Goal: Task Accomplishment & Management: Complete application form

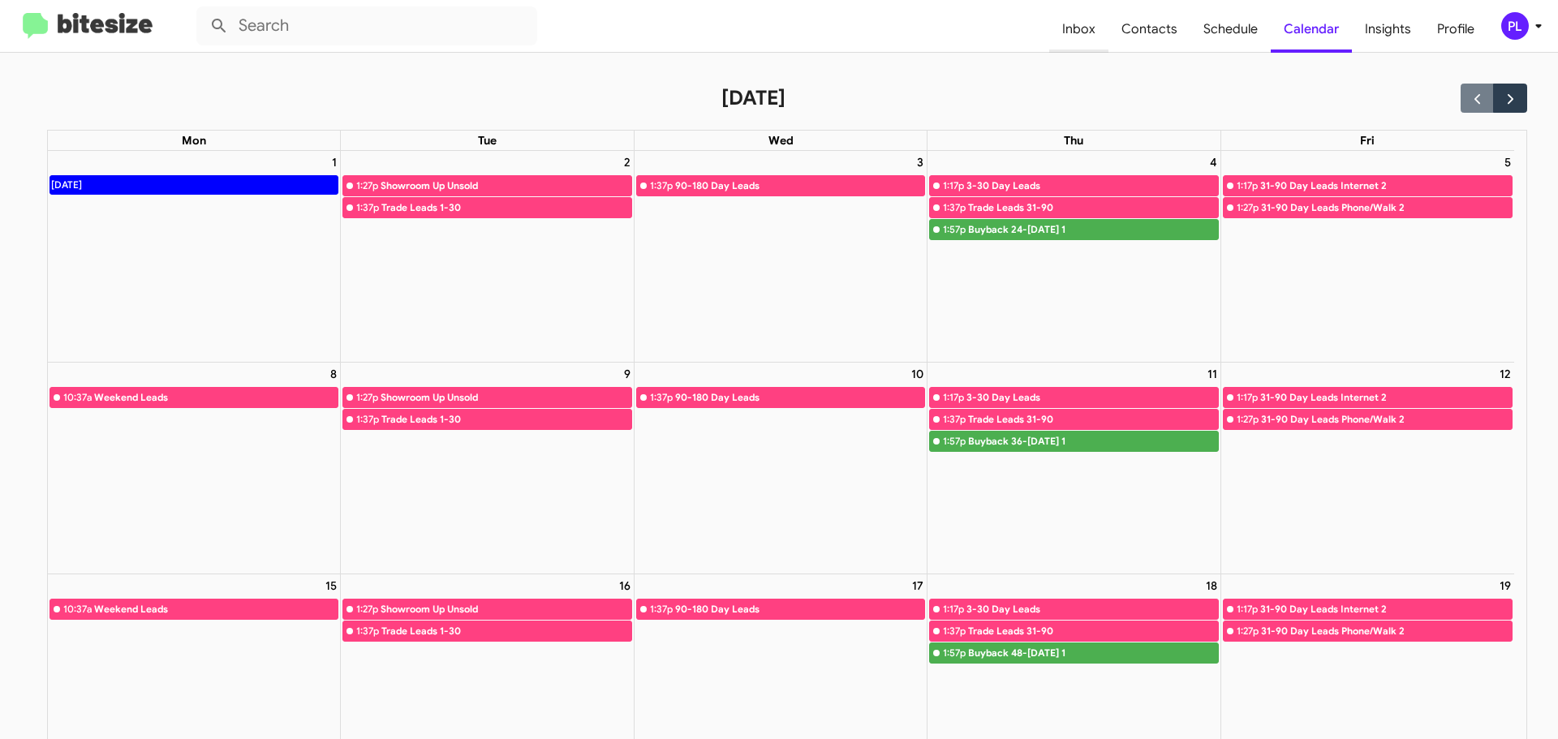
drag, startPoint x: 0, startPoint y: 0, endPoint x: 1072, endPoint y: 30, distance: 1072.4
click at [1072, 30] on span "Inbox" at bounding box center [1078, 29] width 59 height 47
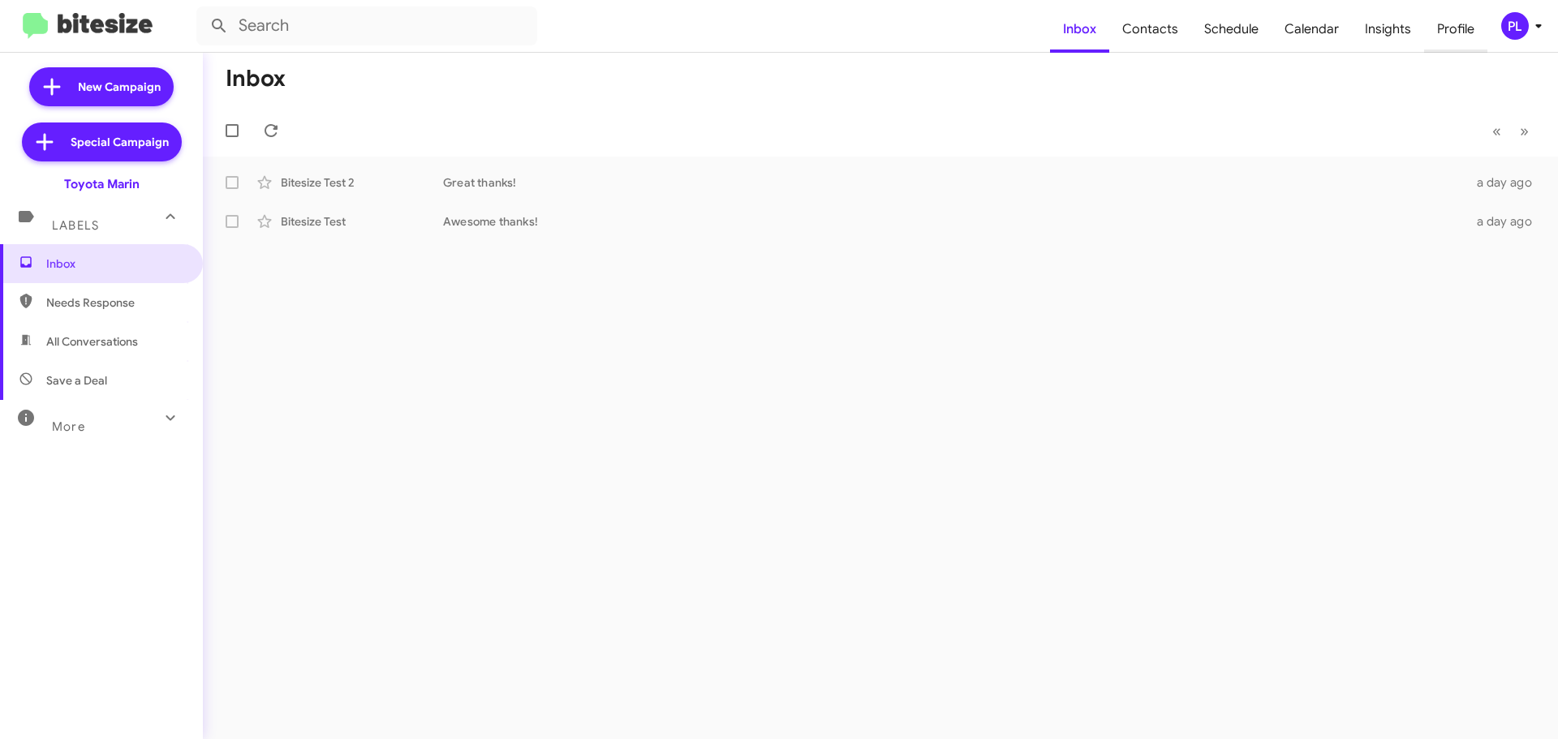
click at [1460, 30] on span "Profile" at bounding box center [1455, 29] width 63 height 47
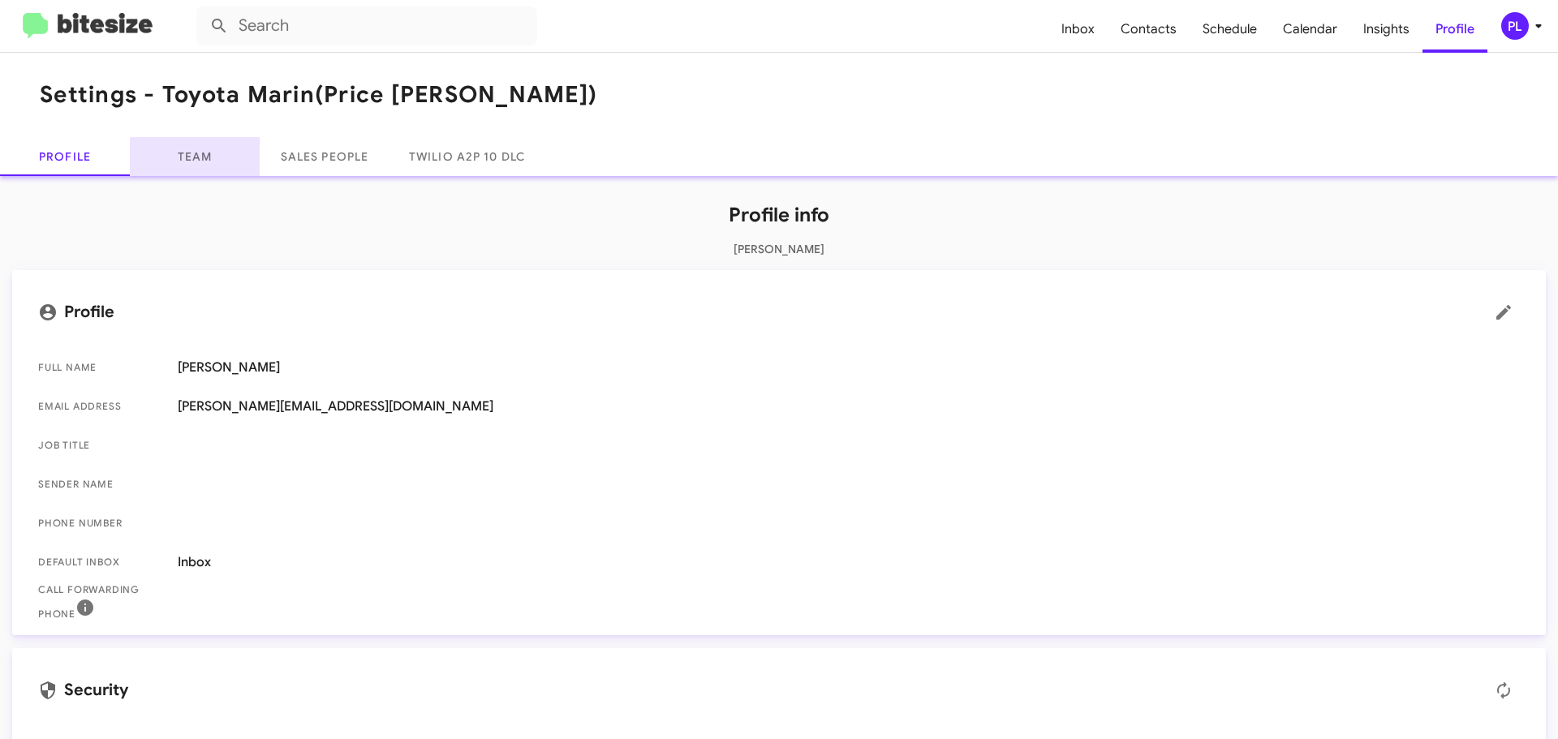
click at [195, 158] on link "Team" at bounding box center [195, 156] width 130 height 39
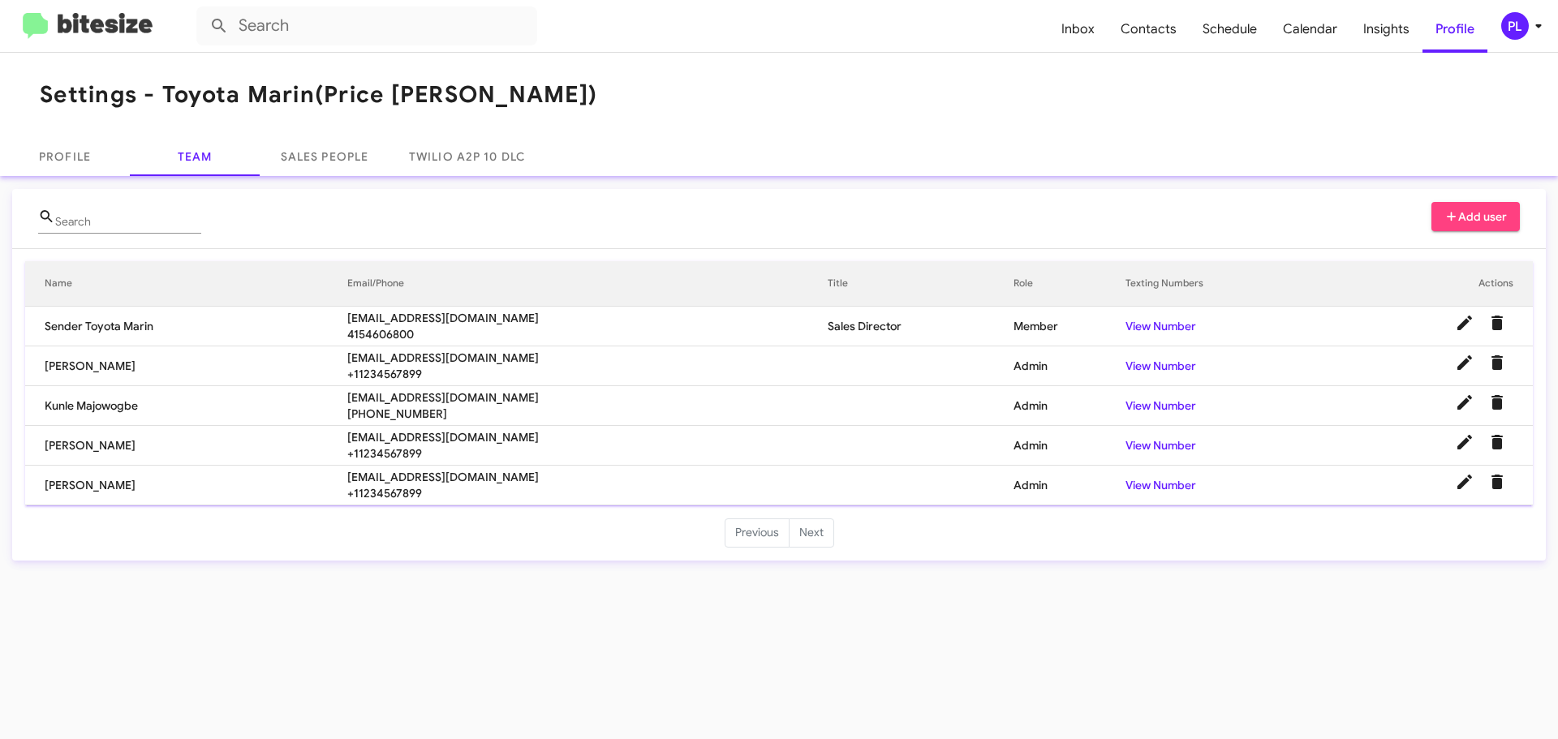
click at [1486, 215] on span "Add user" at bounding box center [1475, 216] width 63 height 29
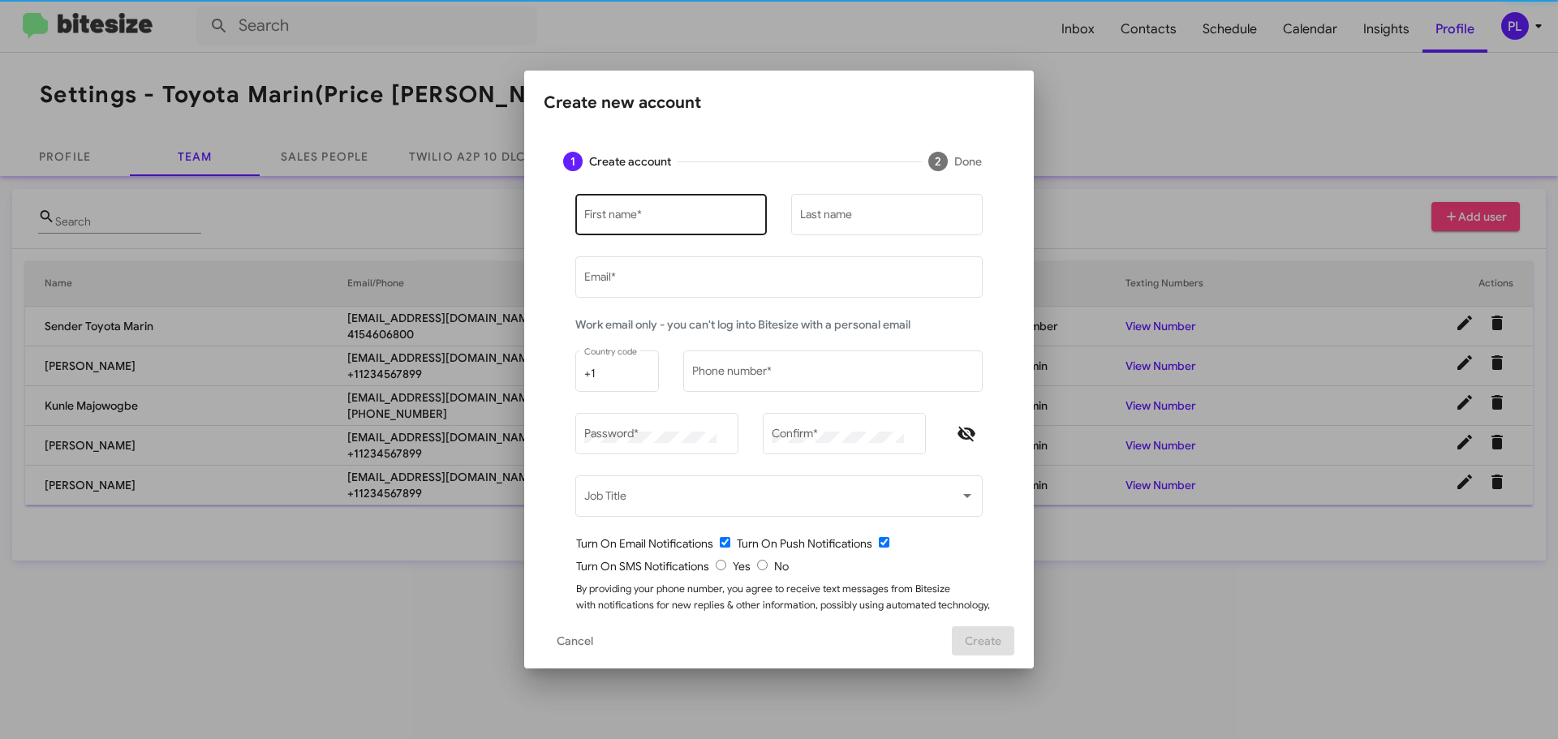
type input "[PERSON_NAME][EMAIL_ADDRESS][DOMAIN_NAME]"
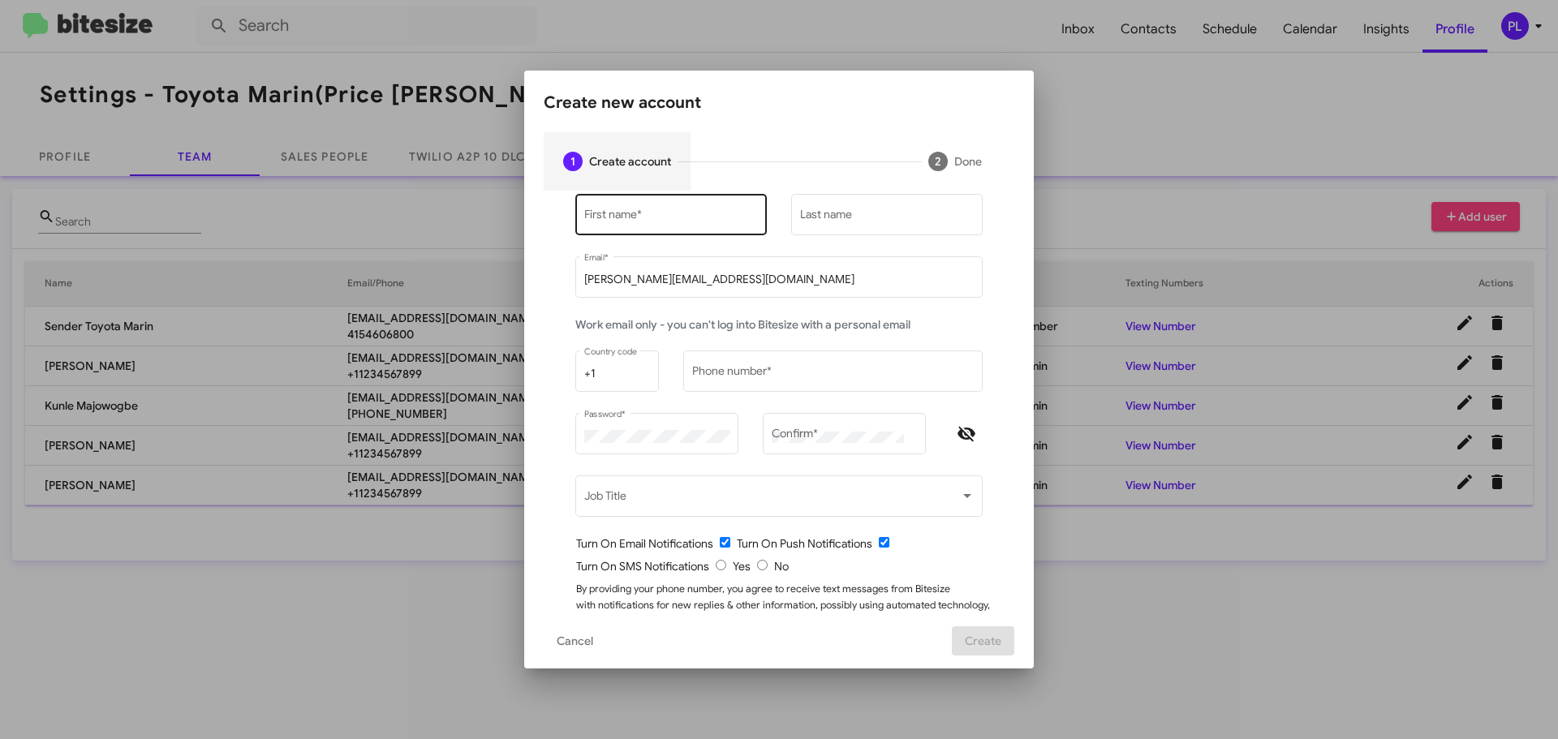
click at [677, 209] on div "First name *" at bounding box center [671, 213] width 174 height 45
type input "[PERSON_NAME]"
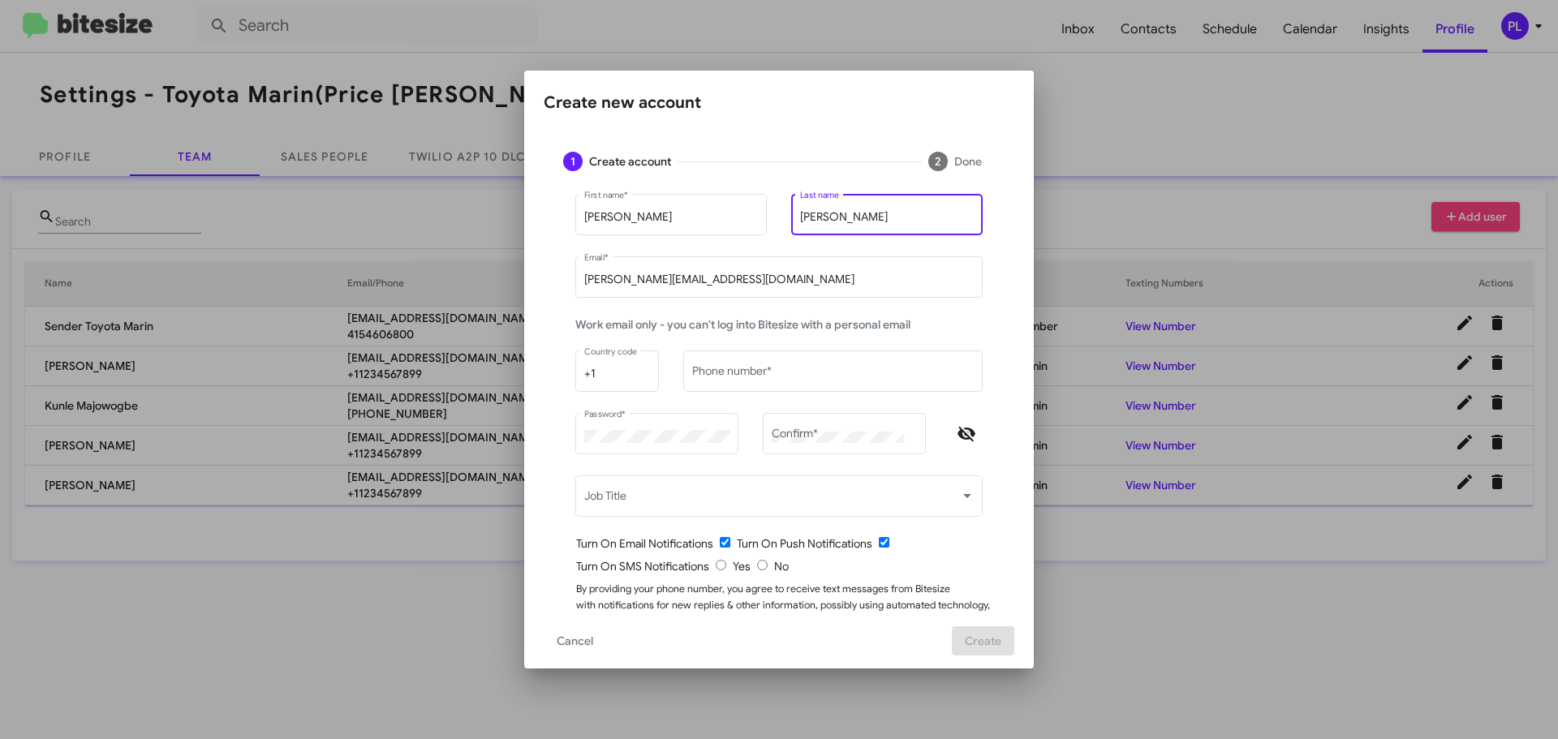
type input "[PERSON_NAME]"
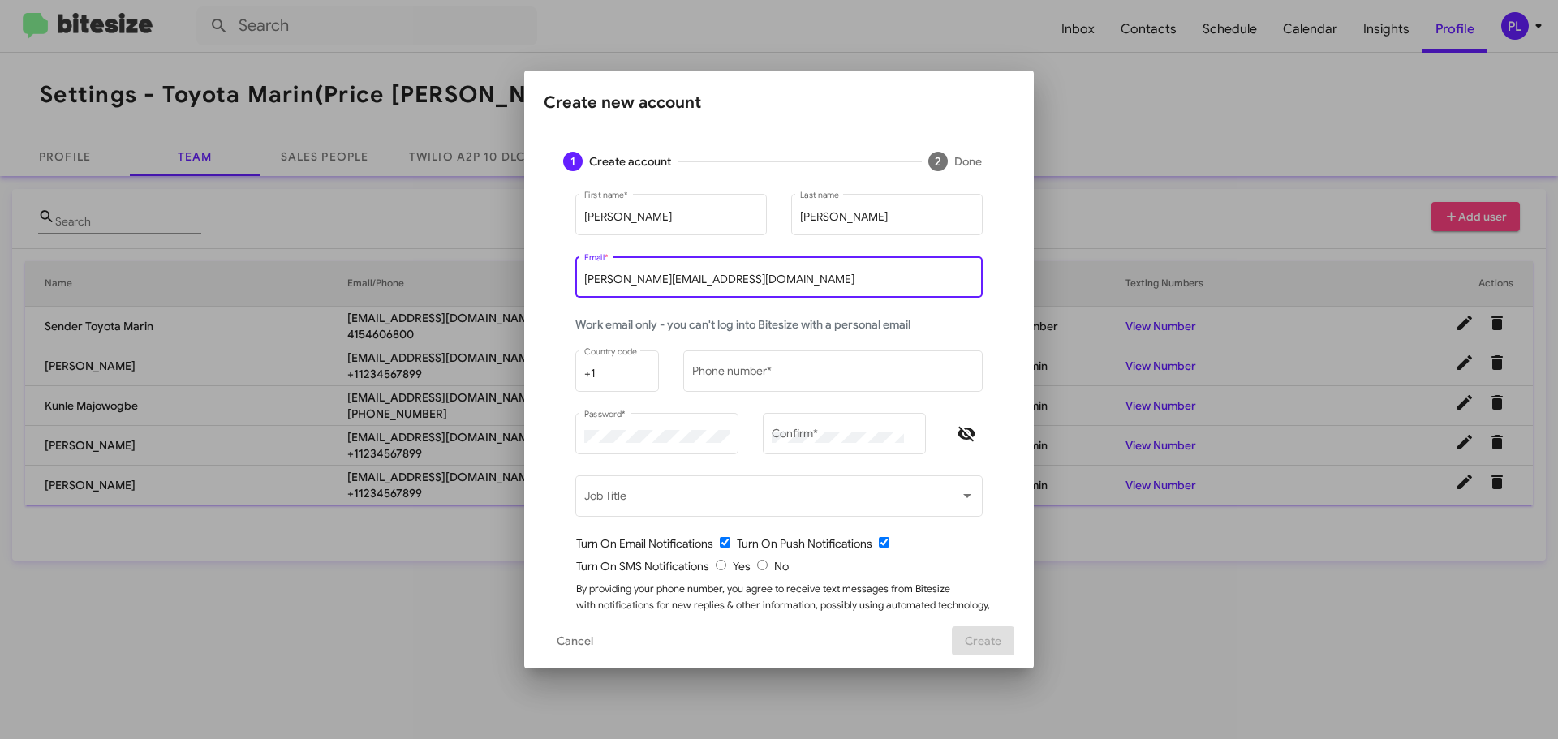
drag, startPoint x: 549, startPoint y: 282, endPoint x: 476, endPoint y: 284, distance: 73.1
click at [470, 284] on div "Create new account 1 Create account 2 Done [PERSON_NAME] First name * [PERSON_N…" at bounding box center [779, 369] width 1558 height 739
paste input "[EMAIL_ADDRESS][DOMAIN_NAME]"
type input "[EMAIL_ADDRESS][DOMAIN_NAME]"
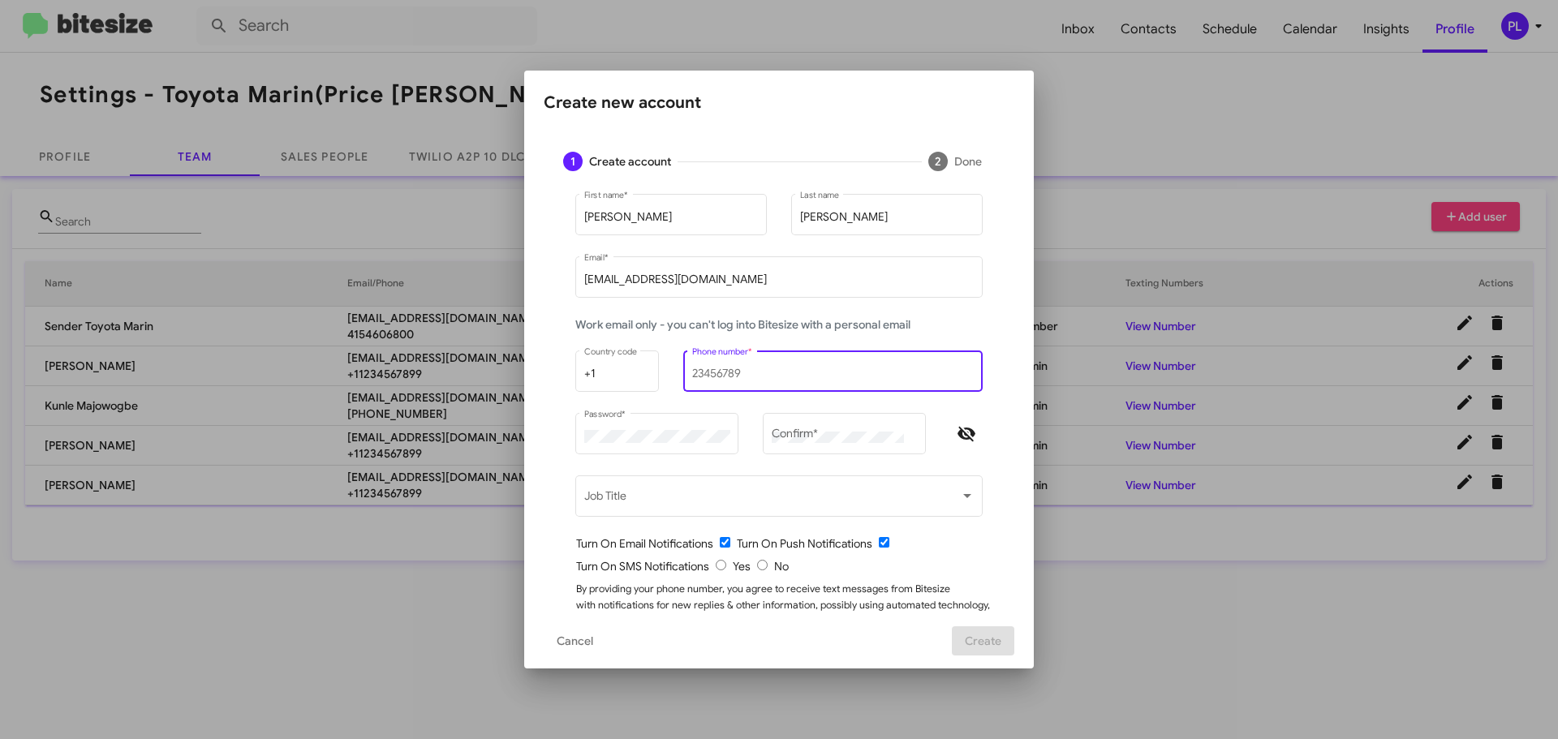
click at [741, 374] on input "Phone number *" at bounding box center [833, 374] width 282 height 13
type input "1234567899"
click at [634, 424] on div "Password *" at bounding box center [657, 432] width 146 height 45
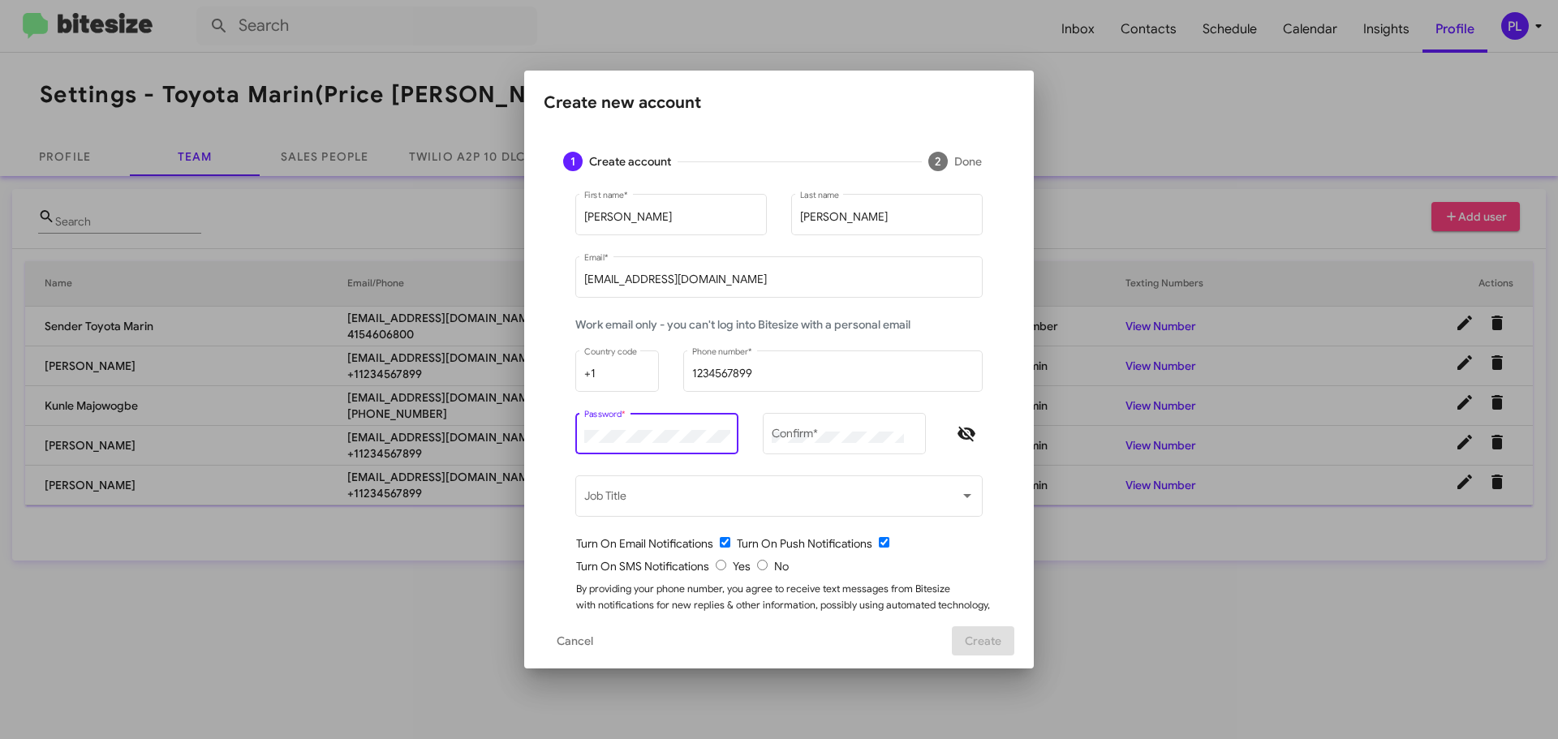
click at [957, 434] on icon "Hide password" at bounding box center [966, 433] width 19 height 19
click at [488, 426] on div "Create new account 1 Create account 2 Done [PERSON_NAME] First name * [PERSON_N…" at bounding box center [779, 369] width 1558 height 739
click at [563, 434] on mat-form-field "Password *" at bounding box center [656, 441] width 187 height 62
click at [563, 435] on mat-form-field "Password * check_circle Must be at least 8 characters. check_circle Must contai…" at bounding box center [656, 441] width 187 height 62
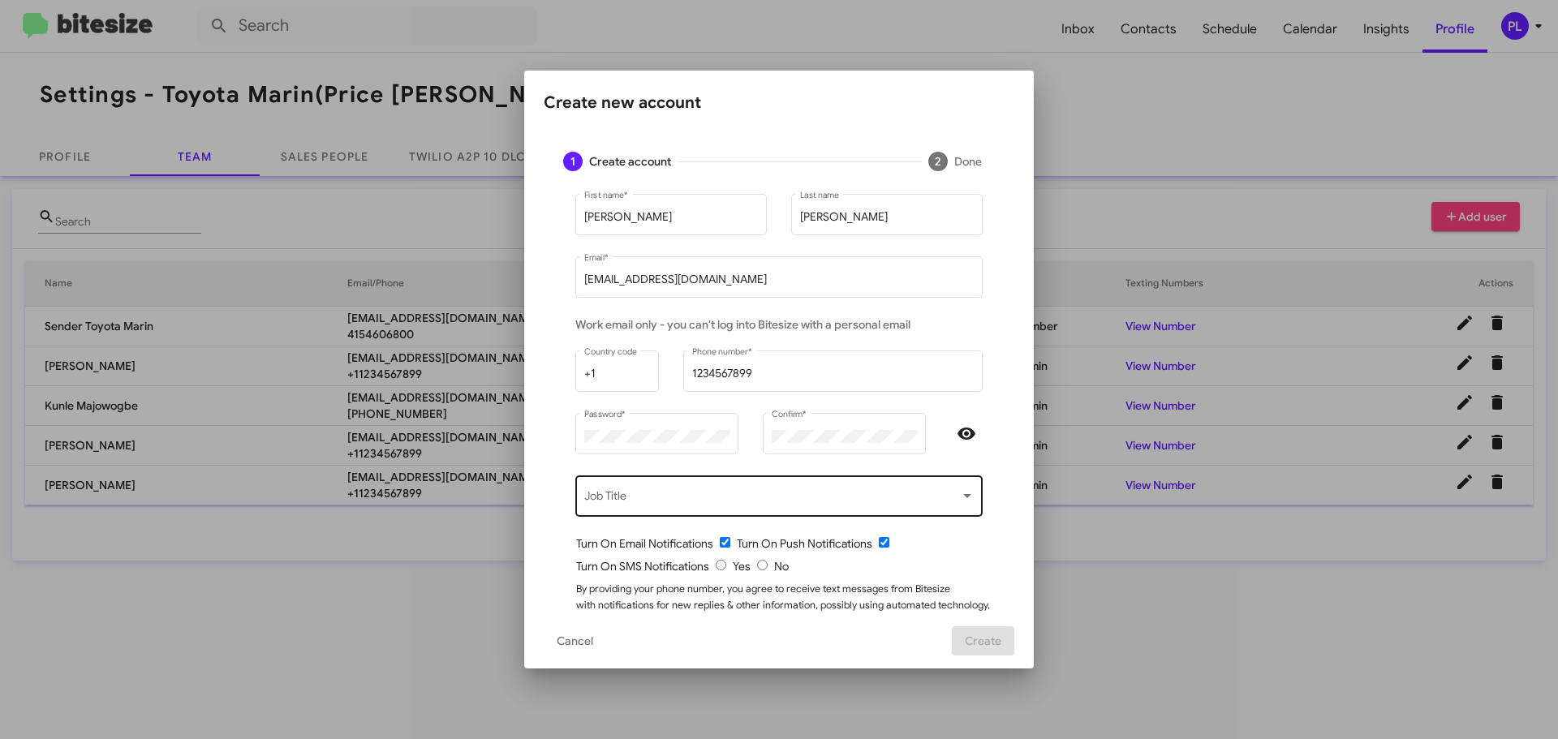
click at [716, 508] on div "Job Title" at bounding box center [779, 494] width 390 height 45
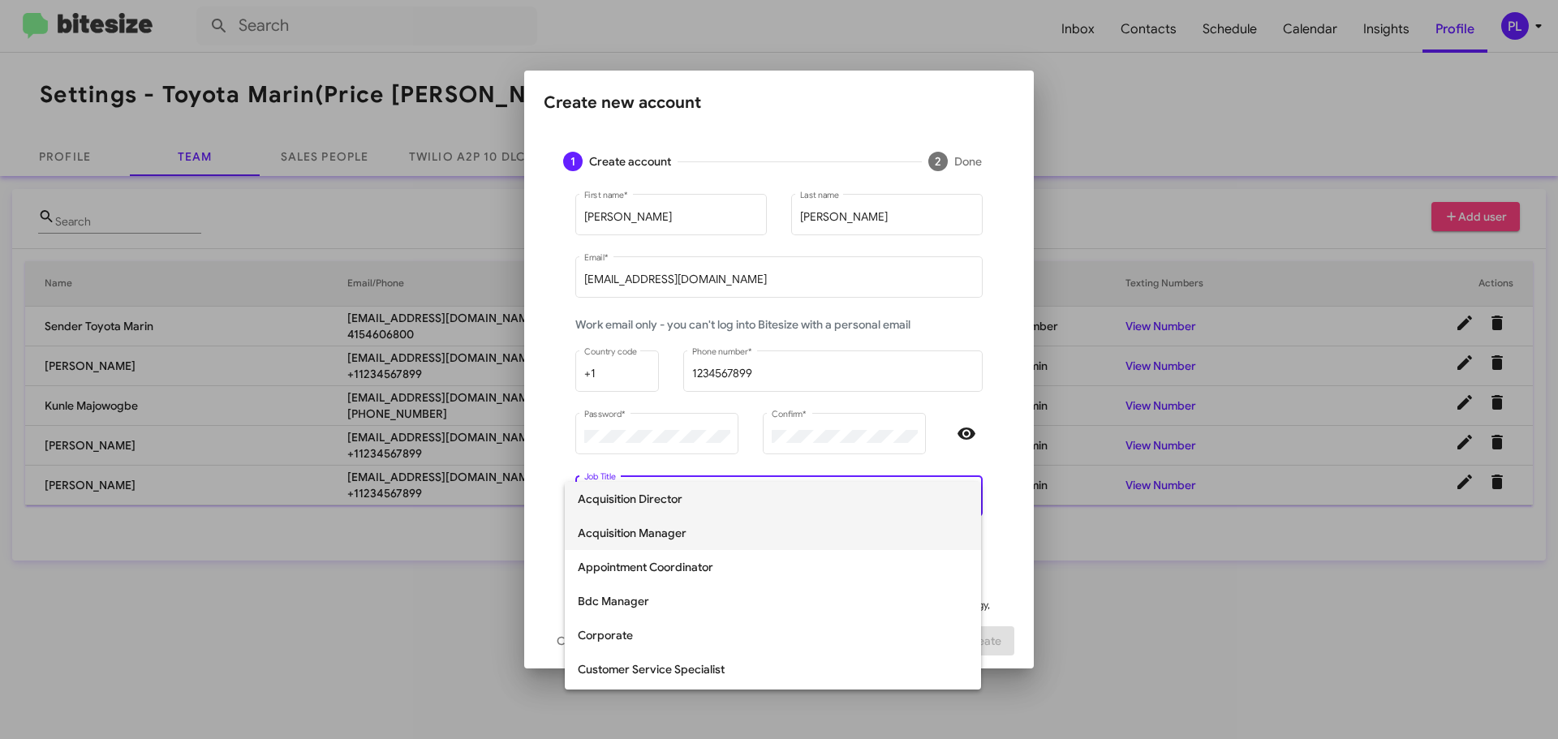
click at [640, 547] on span "Acquisition Manager" at bounding box center [773, 533] width 390 height 34
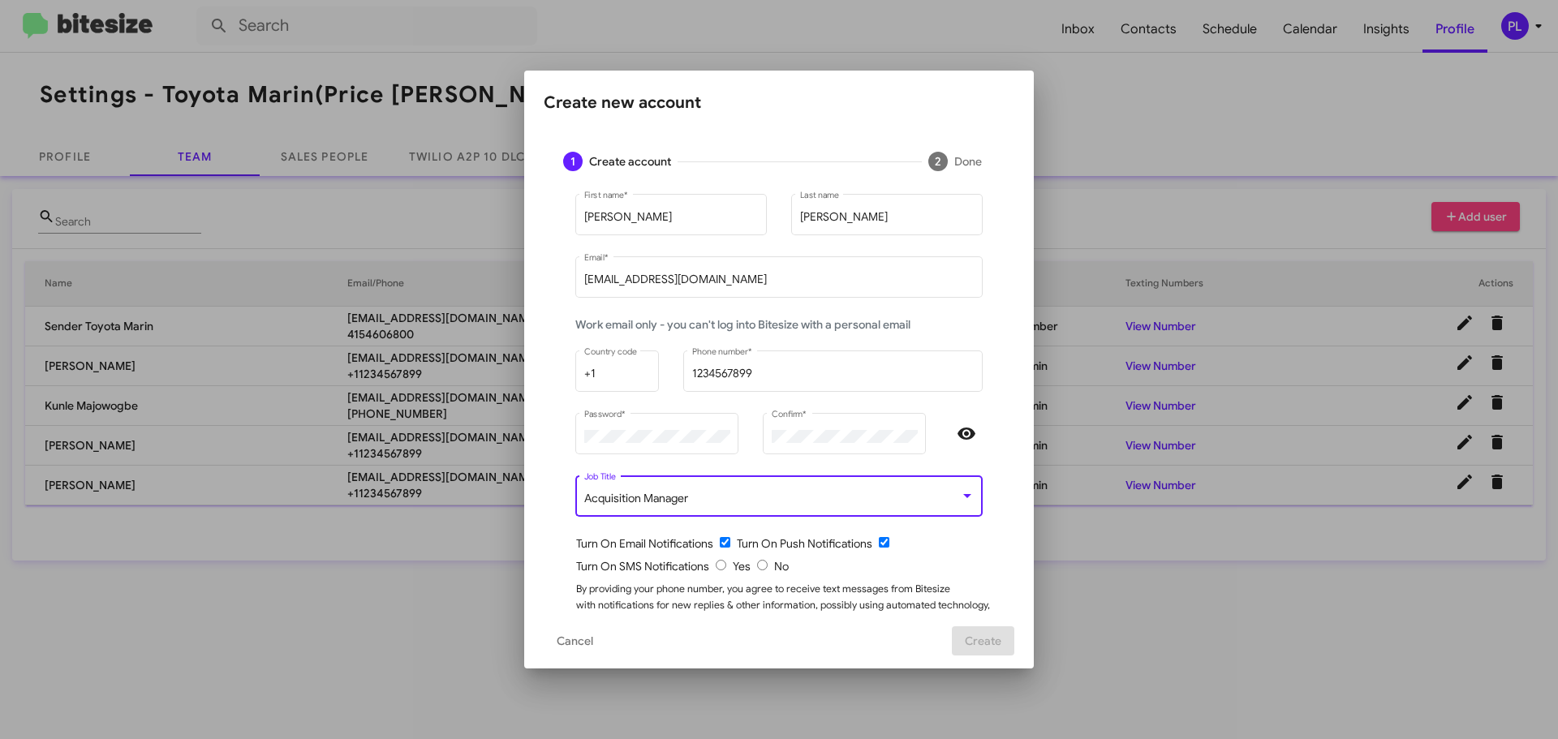
click at [716, 568] on input "radio" at bounding box center [721, 565] width 11 height 11
radio input "true"
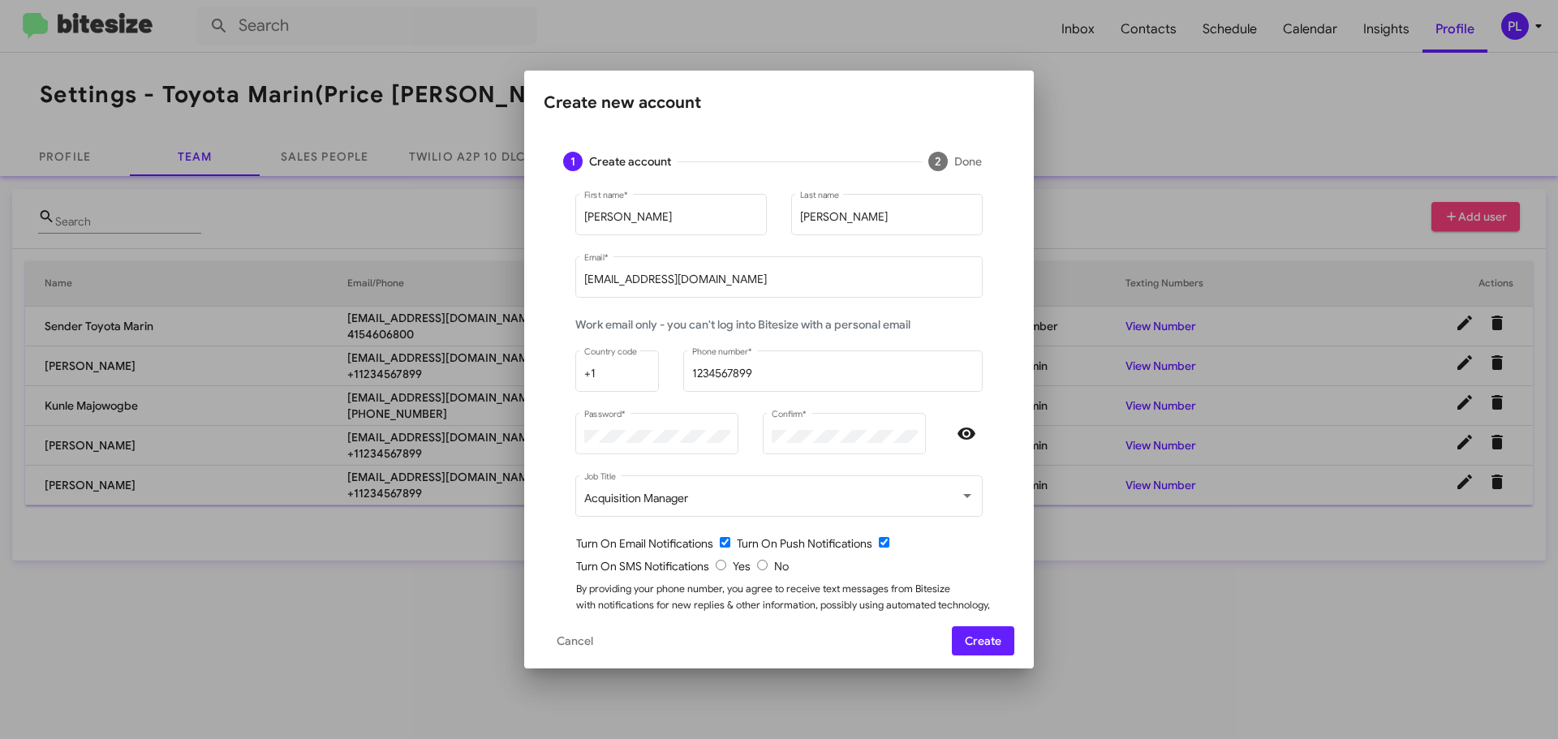
click at [994, 638] on span "Create" at bounding box center [983, 640] width 37 height 29
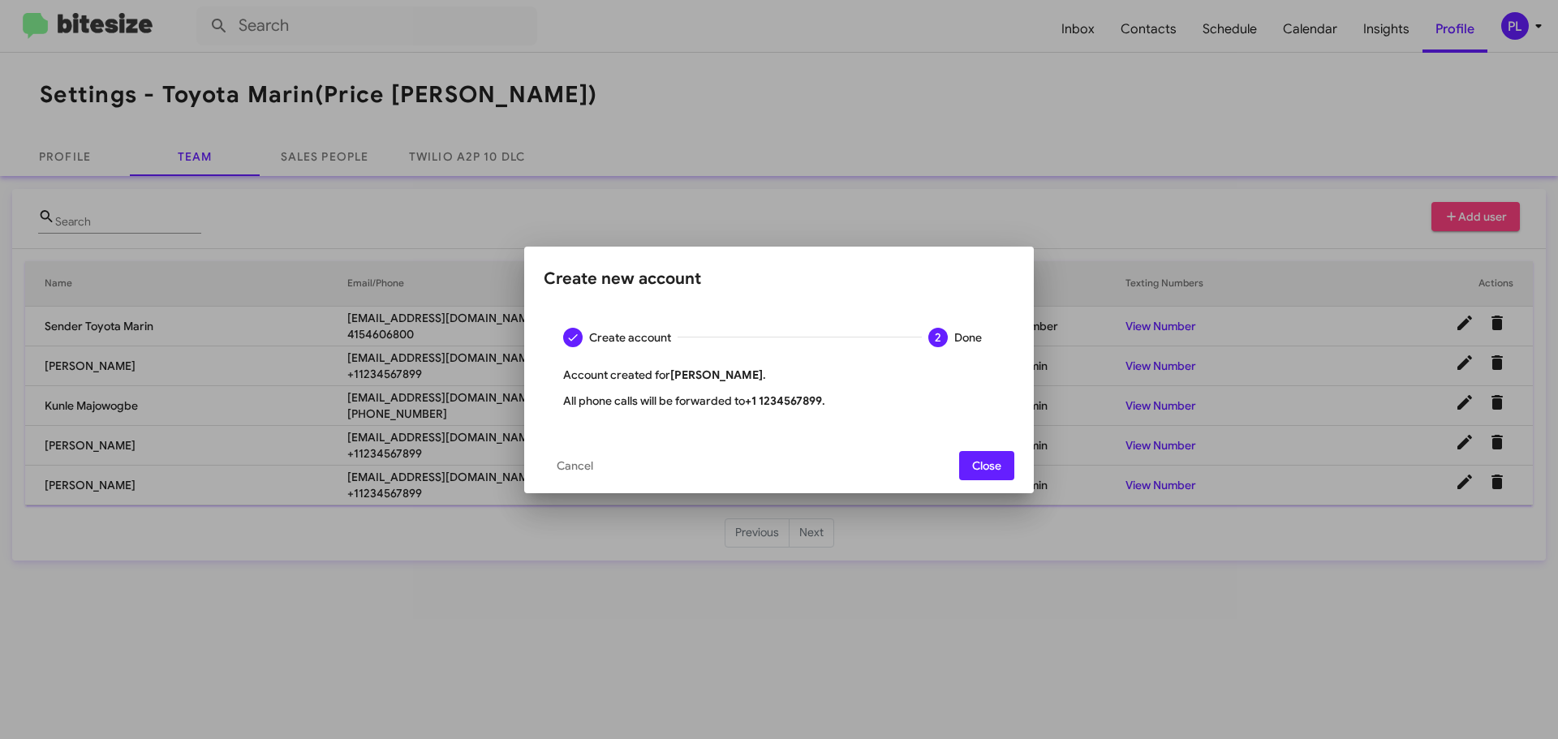
click at [1042, 163] on div at bounding box center [779, 369] width 1558 height 739
click at [975, 487] on mat-dialog-actions "Cancel Close" at bounding box center [779, 465] width 471 height 55
click at [973, 467] on span "Close" at bounding box center [986, 465] width 29 height 29
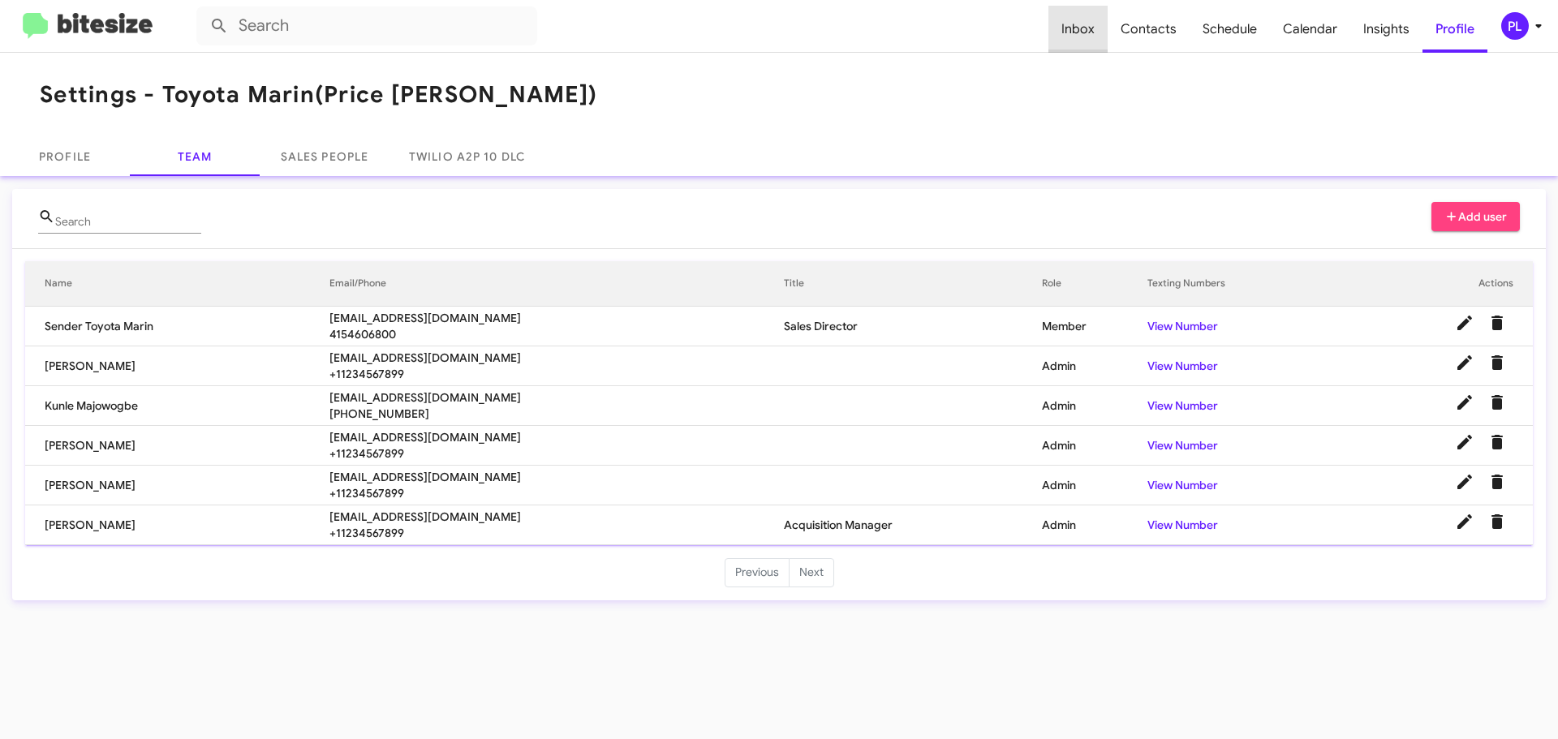
click at [1087, 34] on span "Inbox" at bounding box center [1077, 29] width 59 height 47
